Goal: Information Seeking & Learning: Learn about a topic

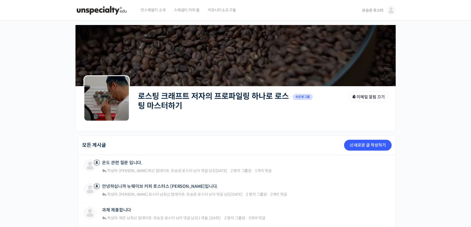
click at [108, 11] on img at bounding box center [101, 10] width 53 height 16
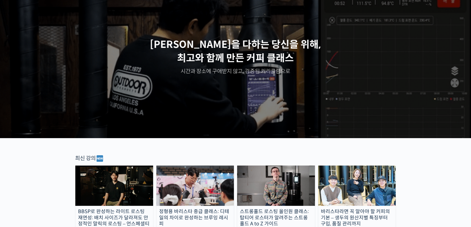
scroll to position [123, 0]
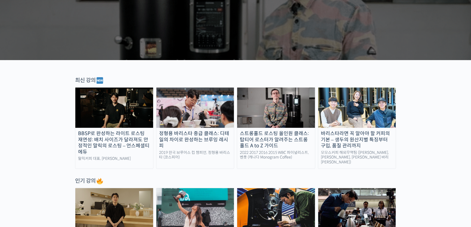
click at [269, 108] on img at bounding box center [276, 108] width 78 height 40
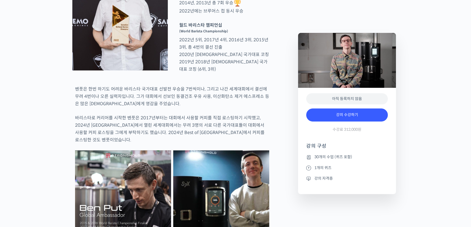
scroll to position [296, 0]
